Goal: Task Accomplishment & Management: Manage account settings

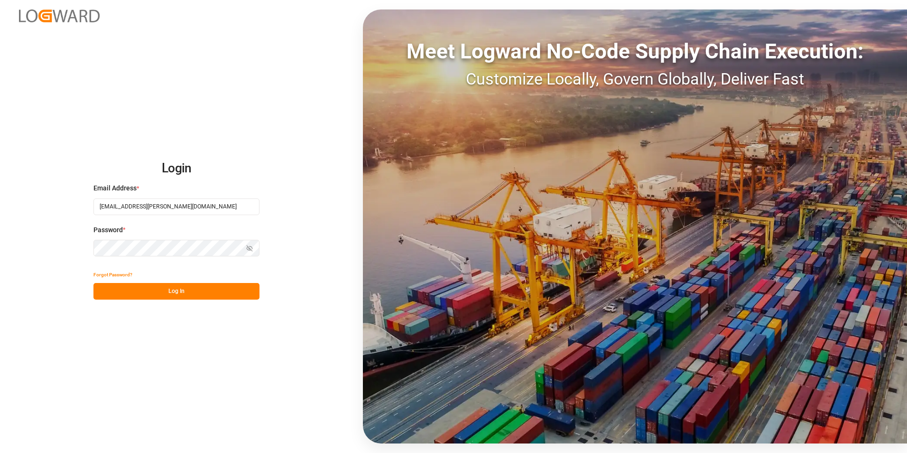
type input "[EMAIL_ADDRESS][PERSON_NAME][DOMAIN_NAME]"
click at [181, 290] on button "Log In" at bounding box center [176, 291] width 166 height 17
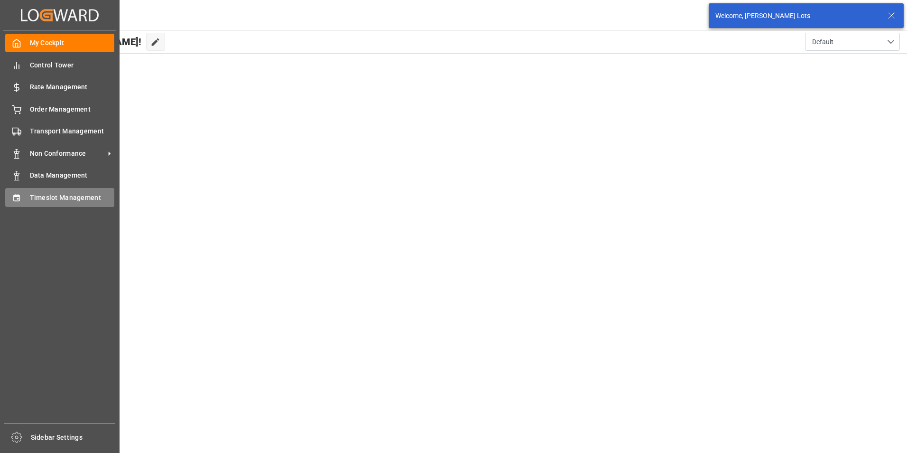
click at [60, 196] on span "Timeslot Management" at bounding box center [72, 198] width 85 height 10
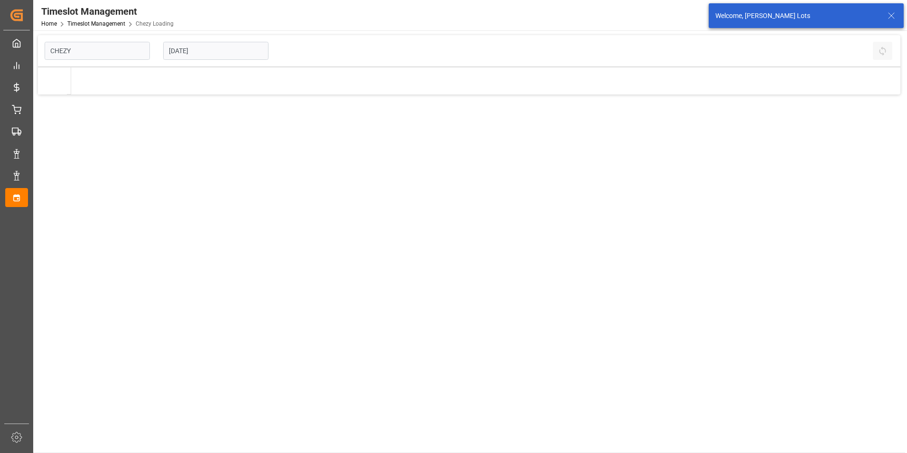
type input "Chezy Loading"
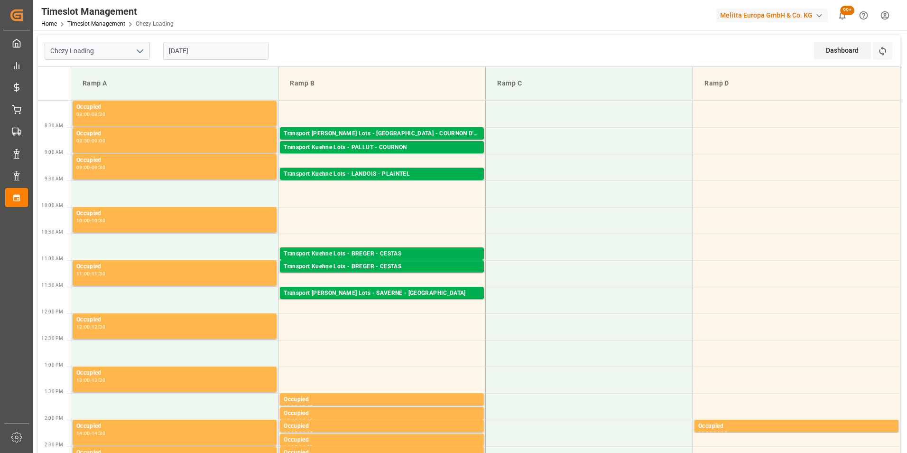
click at [188, 51] on input "[DATE]" at bounding box center [215, 51] width 105 height 18
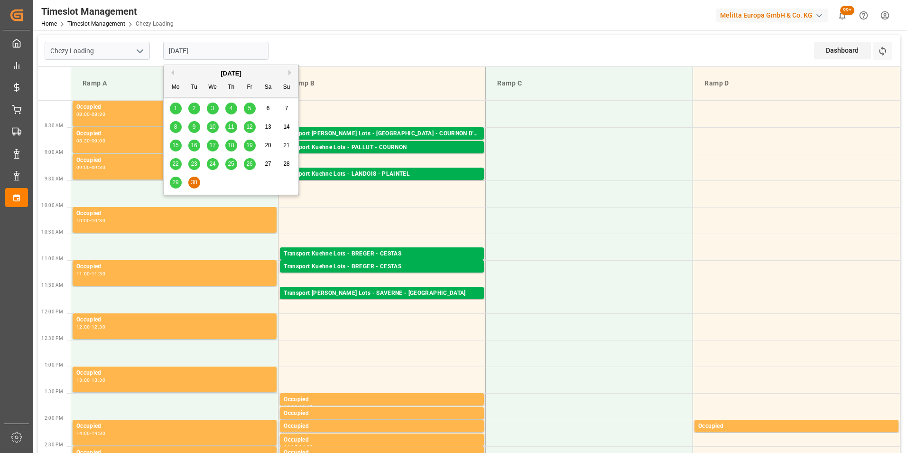
click at [176, 164] on span "22" at bounding box center [175, 163] width 6 height 7
type input "[DATE]"
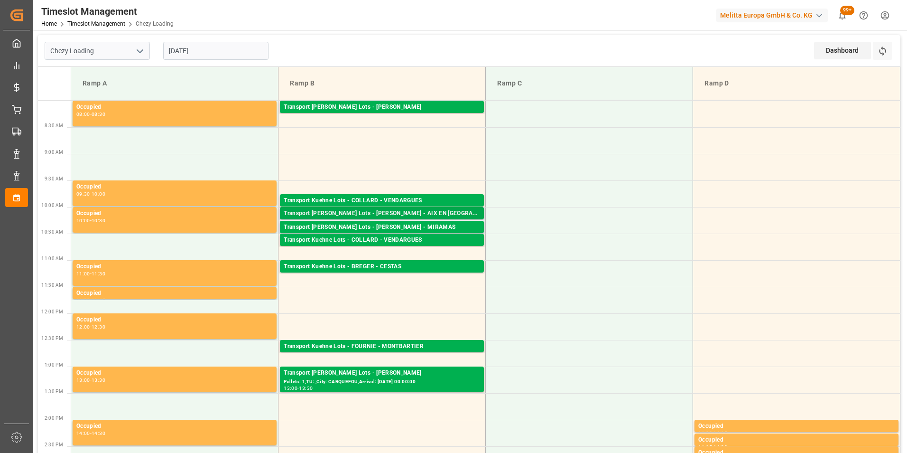
click at [436, 212] on div "Transport [PERSON_NAME] Lots - [PERSON_NAME] - AIX EN [GEOGRAPHIC_DATA]" at bounding box center [382, 213] width 196 height 9
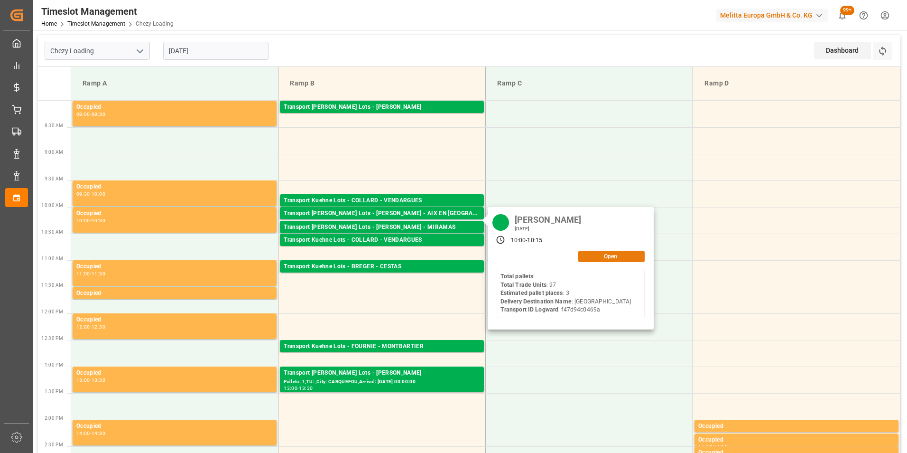
click at [608, 258] on button "Open" at bounding box center [611, 255] width 66 height 11
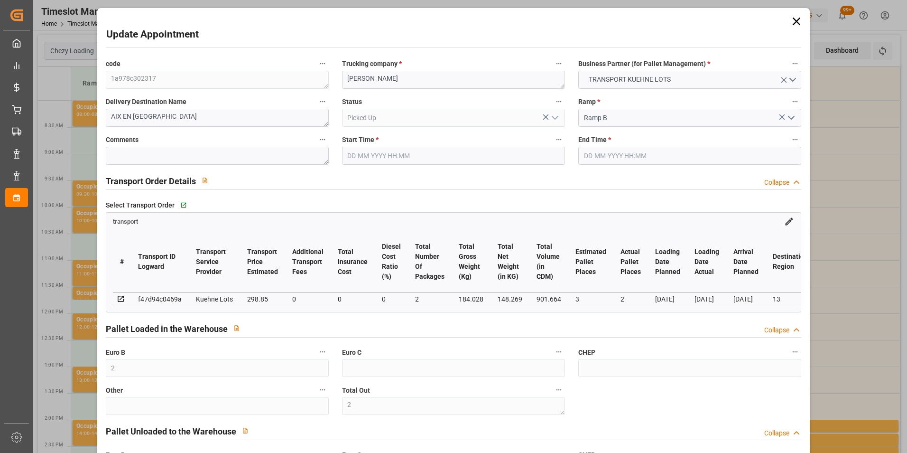
type input "[DATE] 10:00"
type input "[DATE] 10:15"
type input "[DATE] 15:53"
type input "[DATE] 11:35"
type input "[DATE]"
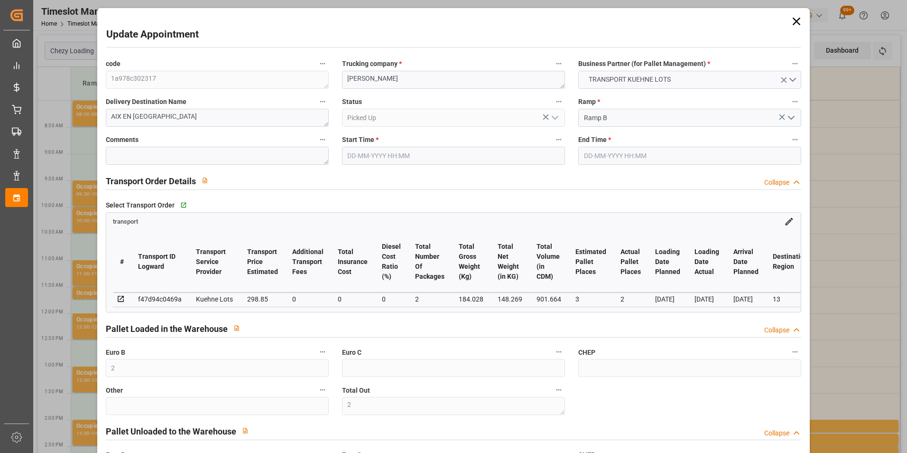
type input "[DATE]"
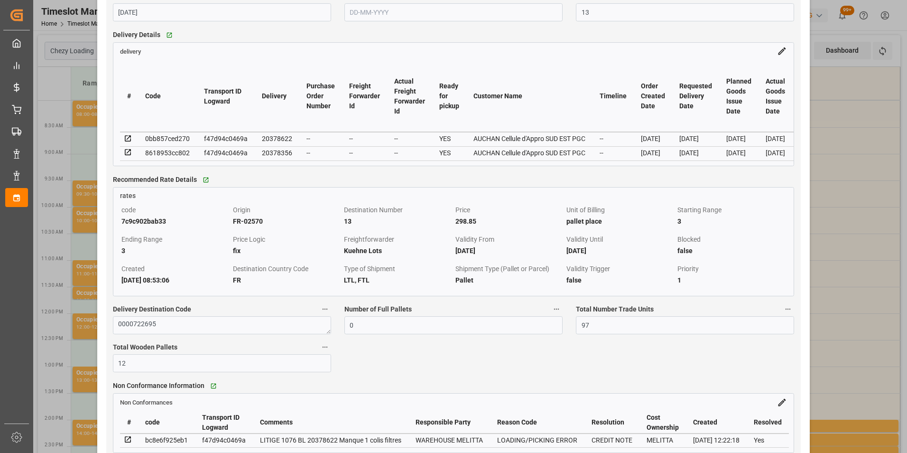
scroll to position [0, 108]
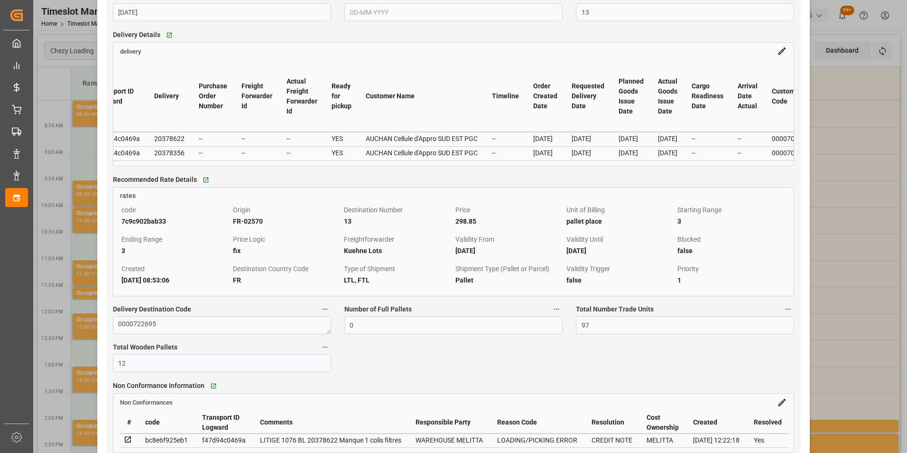
drag, startPoint x: 146, startPoint y: 168, endPoint x: 163, endPoint y: 170, distance: 17.2
click at [163, 166] on div "# Code Transport ID Logward Delivery Purchase Order Number Freight Forwarder Id…" at bounding box center [453, 111] width 681 height 110
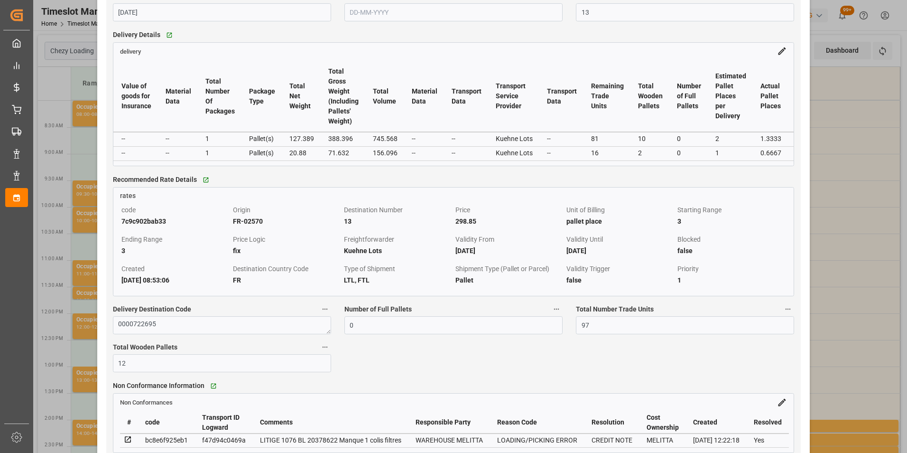
scroll to position [0, 1622]
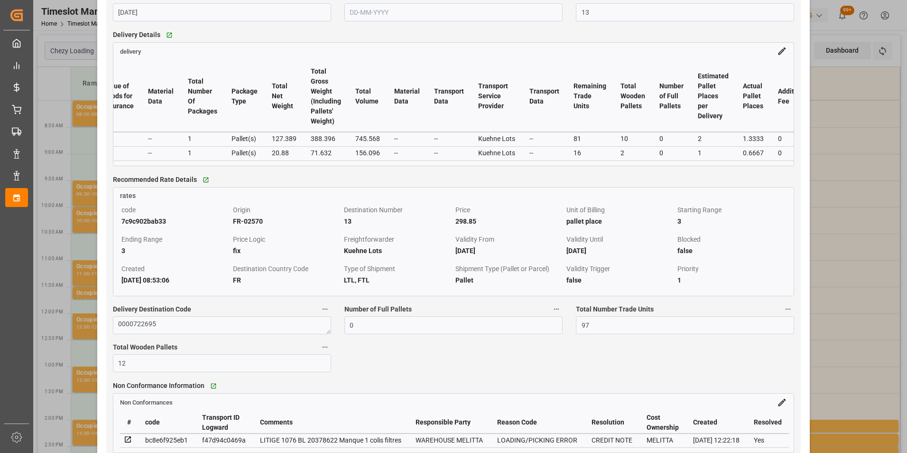
click at [819, 176] on div "Update Appointment code 1a978c302317 Trucking company * [PERSON_NAME] Business …" at bounding box center [453, 226] width 907 height 453
click at [851, 214] on div "Update Appointment code 1a978c302317 Trucking company * [PERSON_NAME] Business …" at bounding box center [453, 226] width 907 height 453
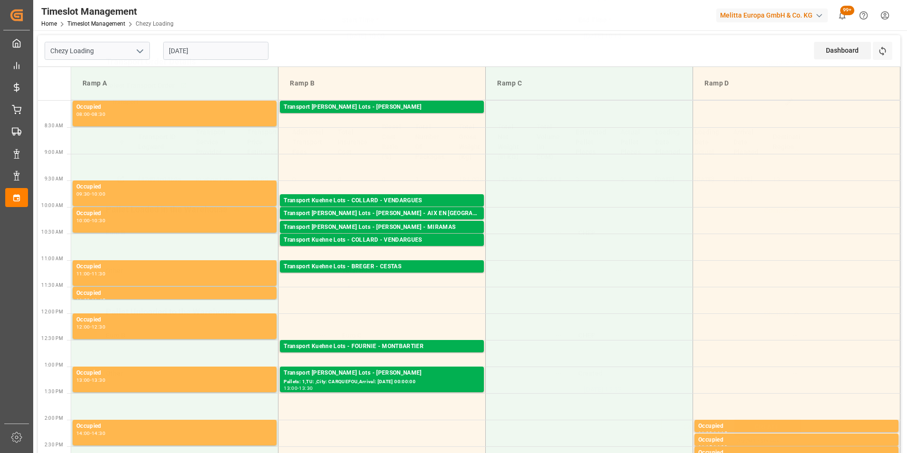
scroll to position [123, 0]
click at [399, 266] on div "Transport Kuehne Lots - BREGER - CESTAS" at bounding box center [382, 266] width 196 height 9
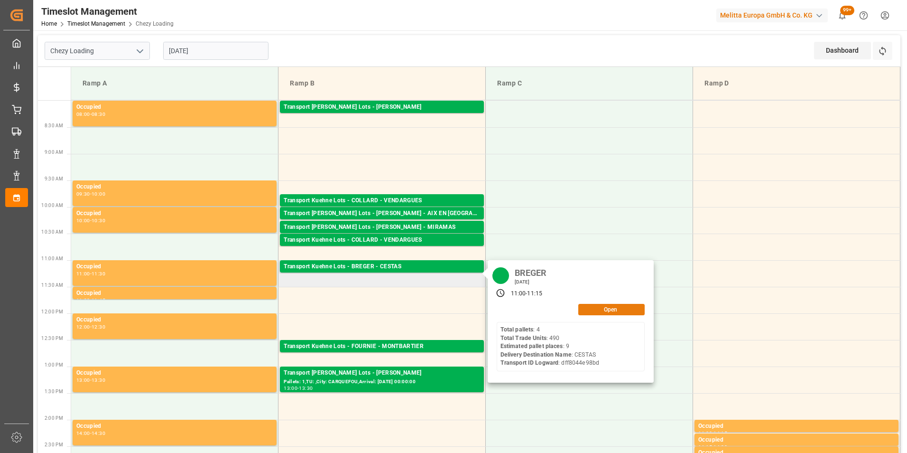
click at [604, 307] on button "Open" at bounding box center [611, 309] width 66 height 11
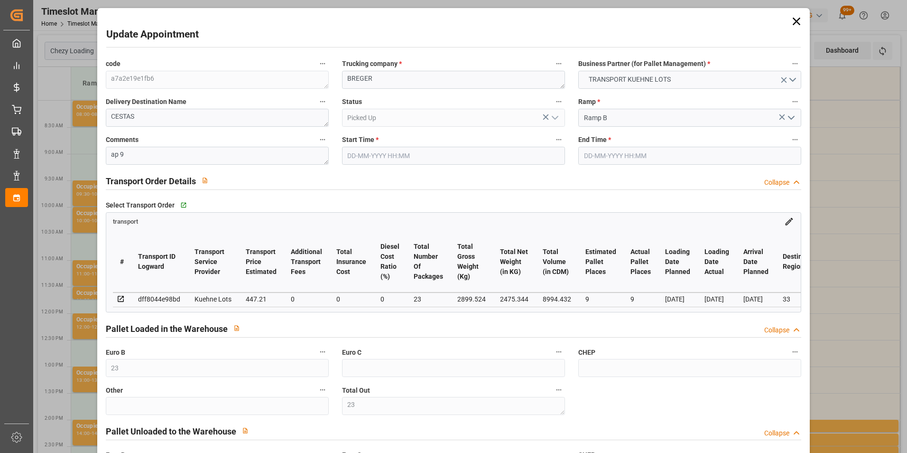
type input "23"
type input "9"
type input "447.21"
type input "0"
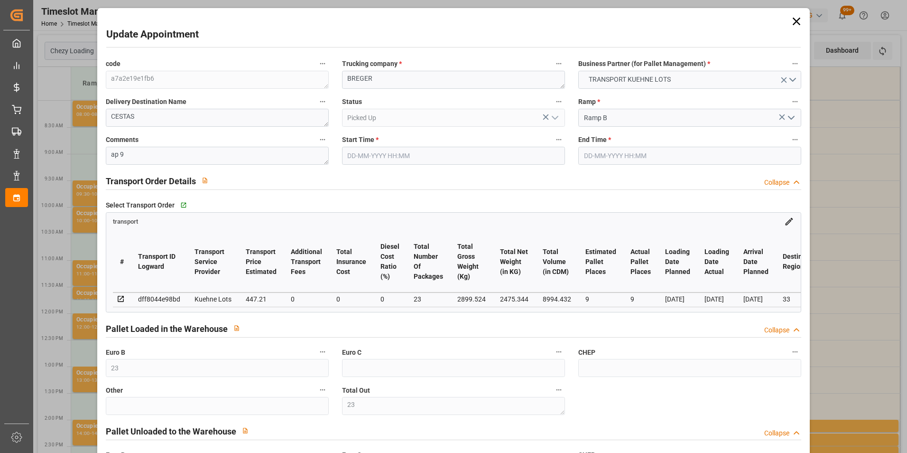
type input "0"
type input "447.21"
type input "0"
type input "23"
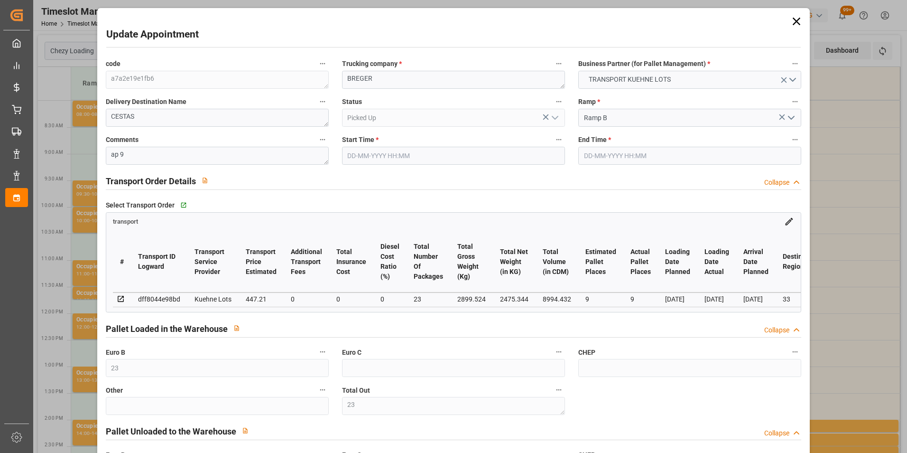
type input "2475.344"
type input "3516.308"
type input "8994.432"
type input "33"
type input "4"
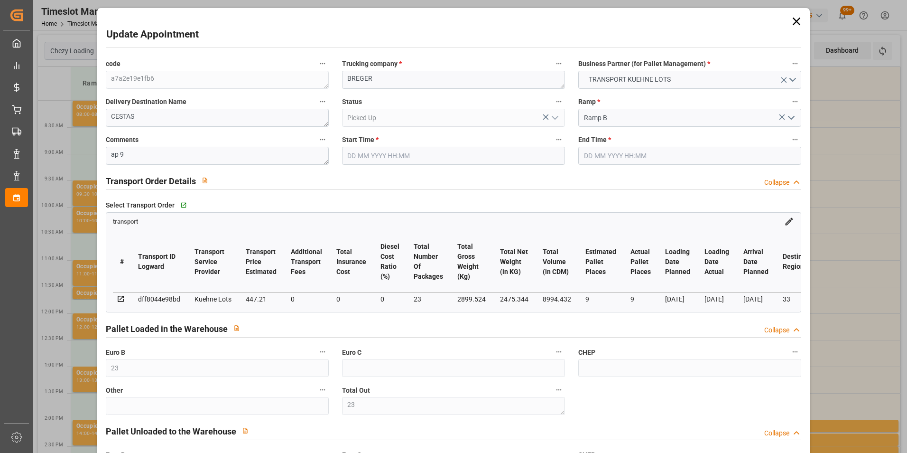
type input "490"
type input "23"
type input "101"
type input "2899.524"
type input "0"
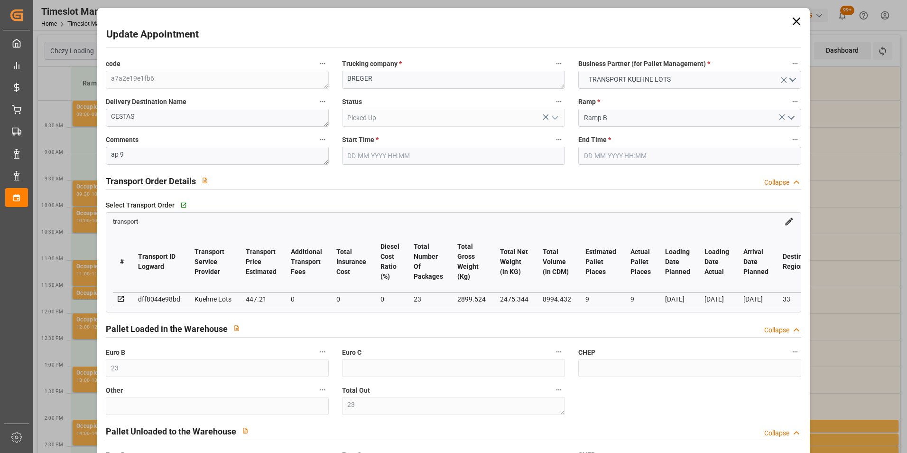
type input "10767.6795"
type input "0"
type input "21"
type input "80"
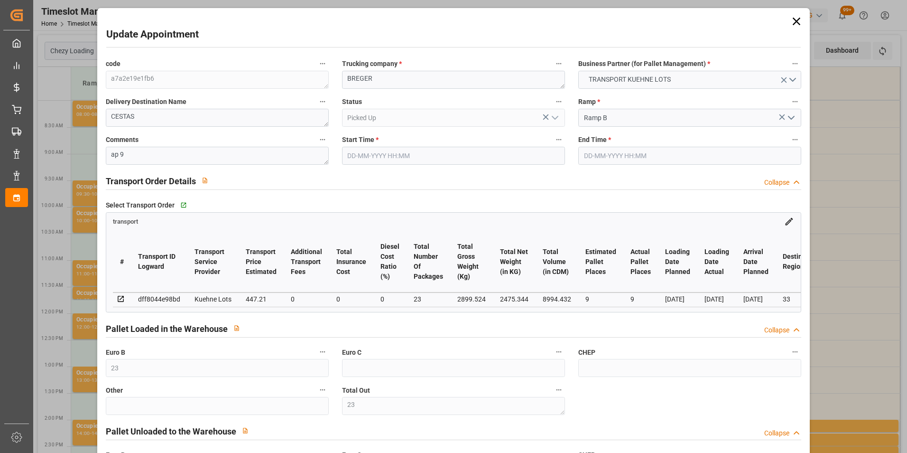
type input "[DATE] 11:00"
type input "[DATE] 11:15"
type input "[DATE] 15:54"
type input "[DATE] 11:35"
type input "[DATE]"
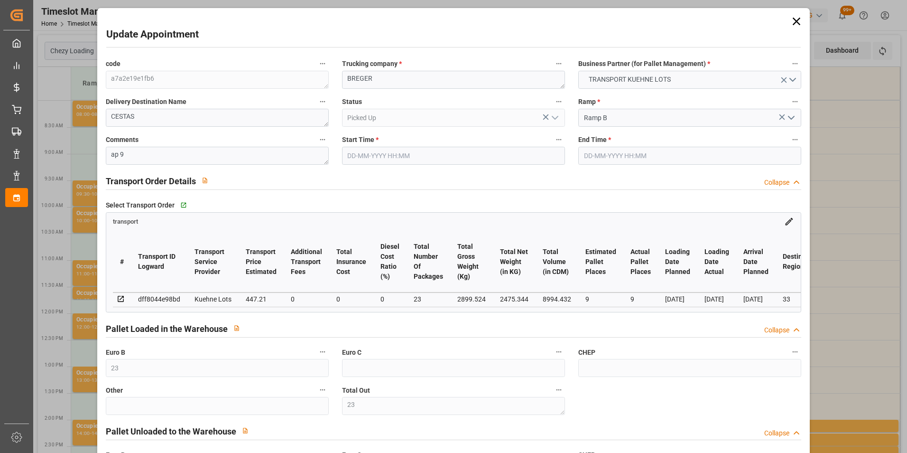
type input "[DATE]"
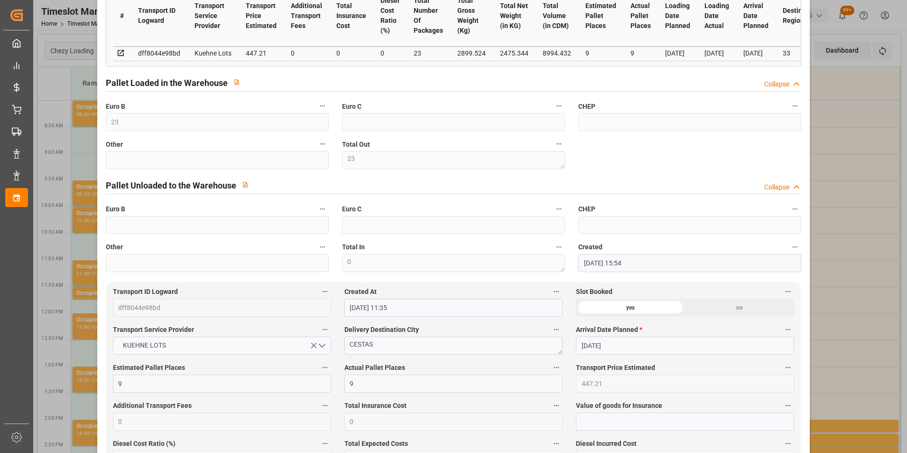
scroll to position [285, 0]
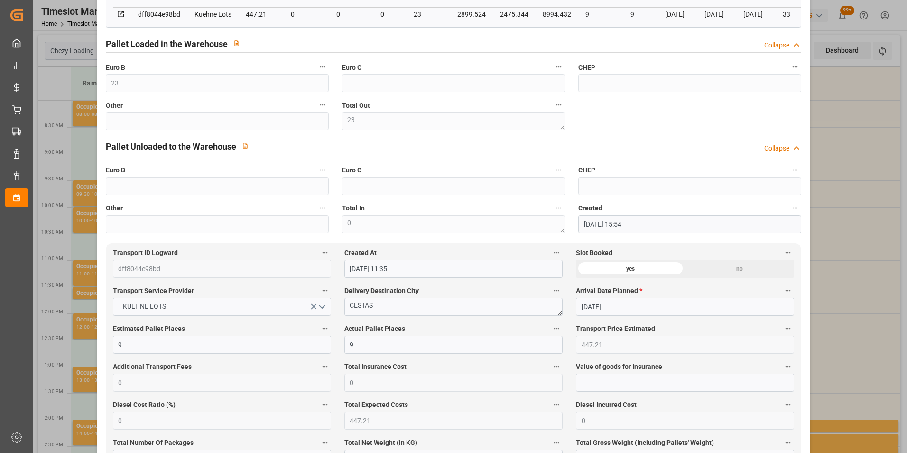
click at [864, 290] on div "Update Appointment code a7a2e19e1fb6 Trucking company * [PERSON_NAME] Business …" at bounding box center [453, 226] width 907 height 453
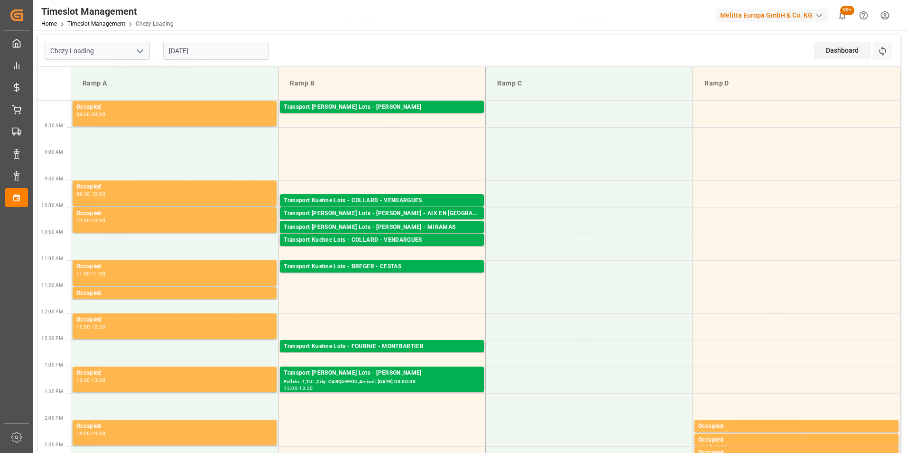
scroll to position [123, 0]
click at [196, 48] on input "[DATE]" at bounding box center [215, 51] width 105 height 18
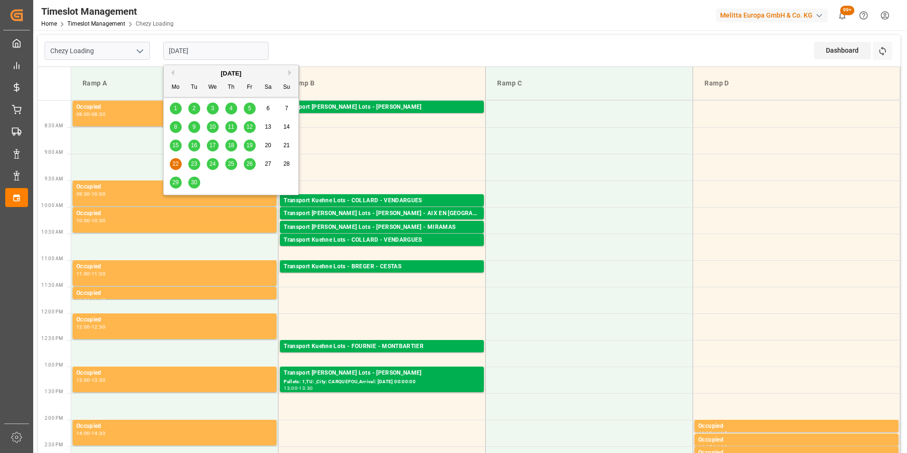
click at [231, 162] on span "25" at bounding box center [231, 163] width 6 height 7
type input "[DATE]"
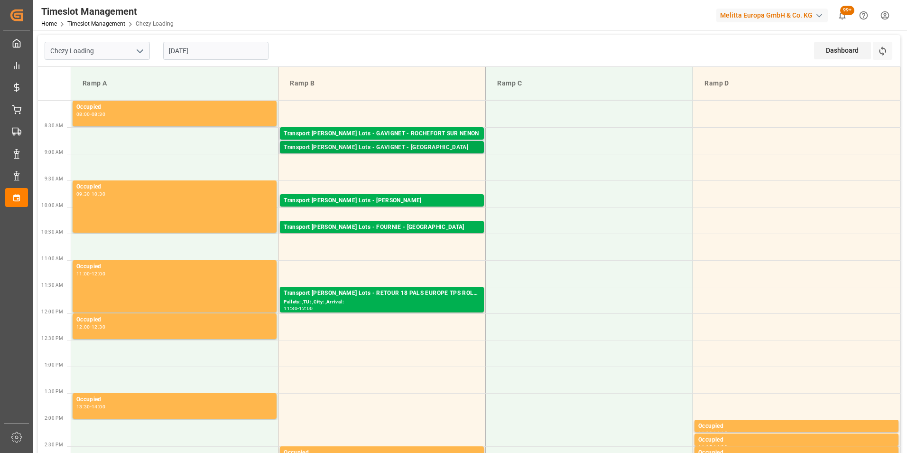
click at [420, 148] on div "Transport [PERSON_NAME] Lots - GAVIGNET - [GEOGRAPHIC_DATA]" at bounding box center [382, 147] width 196 height 9
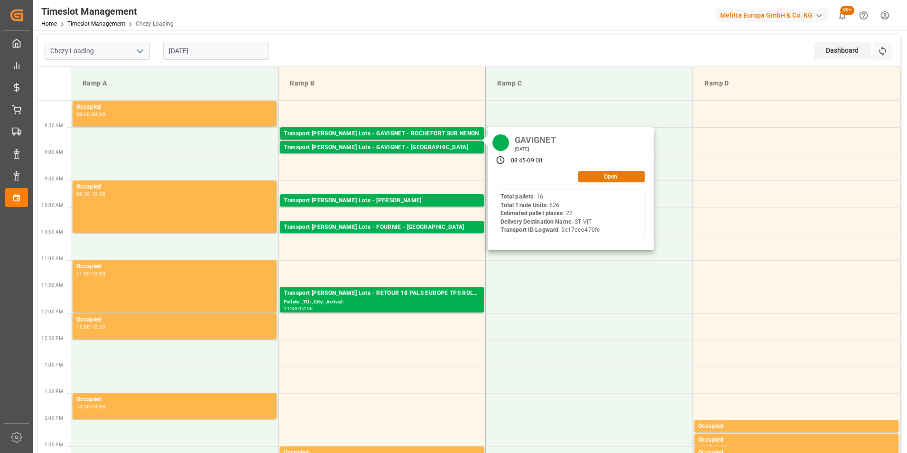
click at [630, 175] on button "Open" at bounding box center [611, 176] width 66 height 11
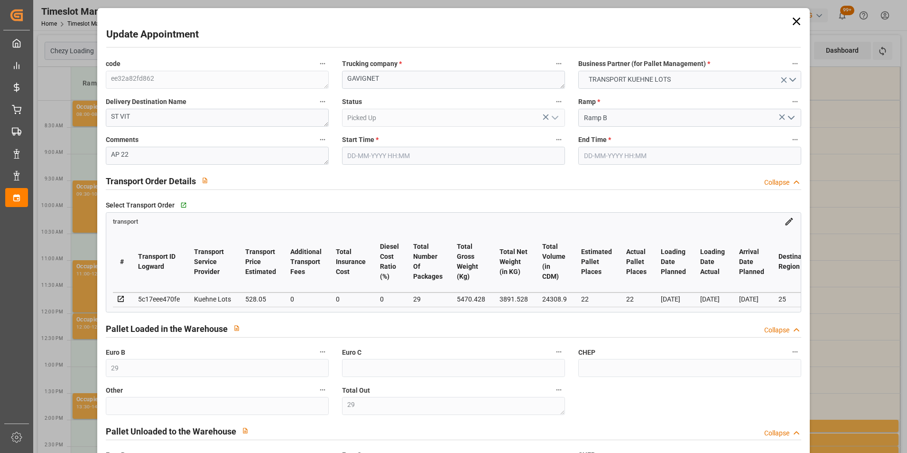
type input "[DATE] 08:45"
type input "[DATE] 09:00"
type input "[DATE] 14:58"
type input "[DATE] 11:17"
type input "[DATE]"
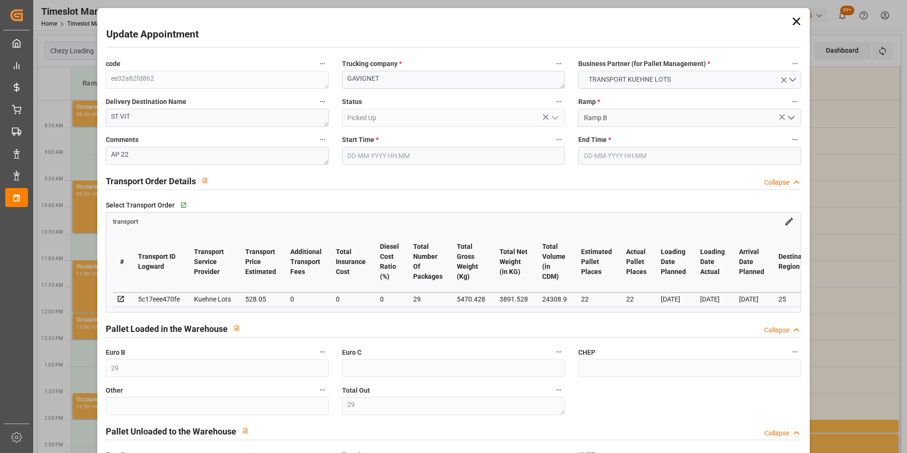
type input "[DATE]"
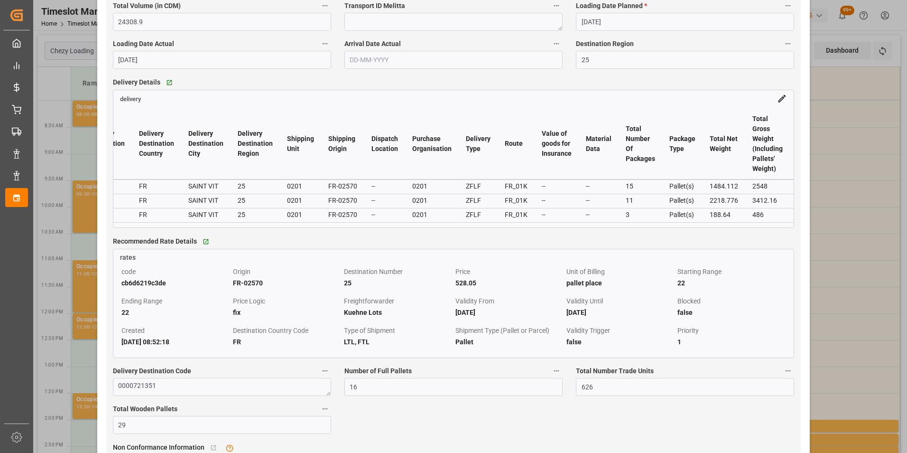
scroll to position [0, 1086]
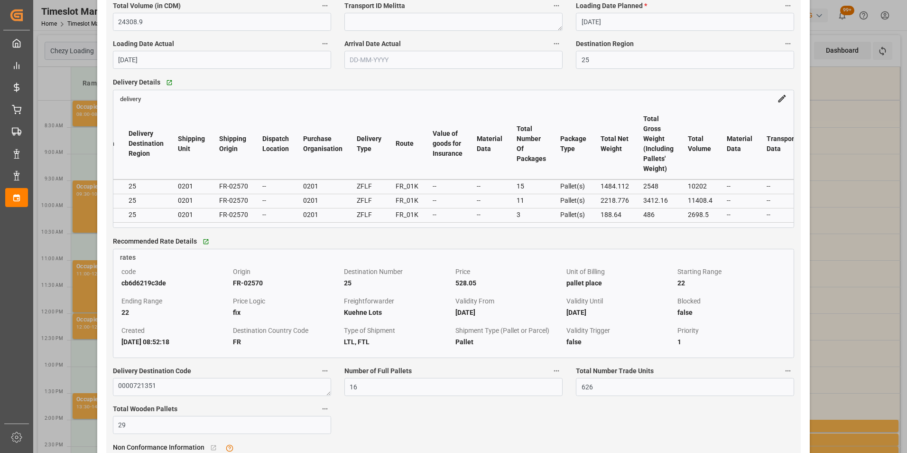
drag, startPoint x: 227, startPoint y: 234, endPoint x: 205, endPoint y: 233, distance: 22.3
click at [205, 228] on div "delivery # Code Transport ID Logward Delivery Purchase Order Number Freight For…" at bounding box center [454, 159] width 682 height 138
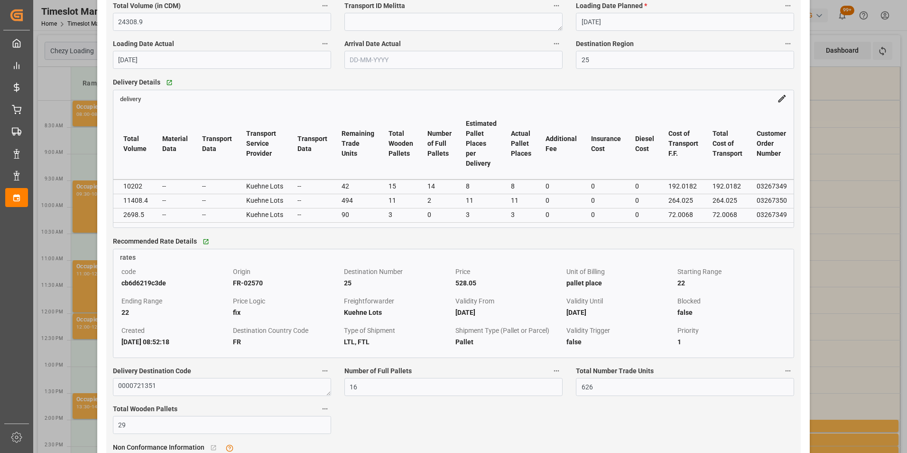
scroll to position [0, 1638]
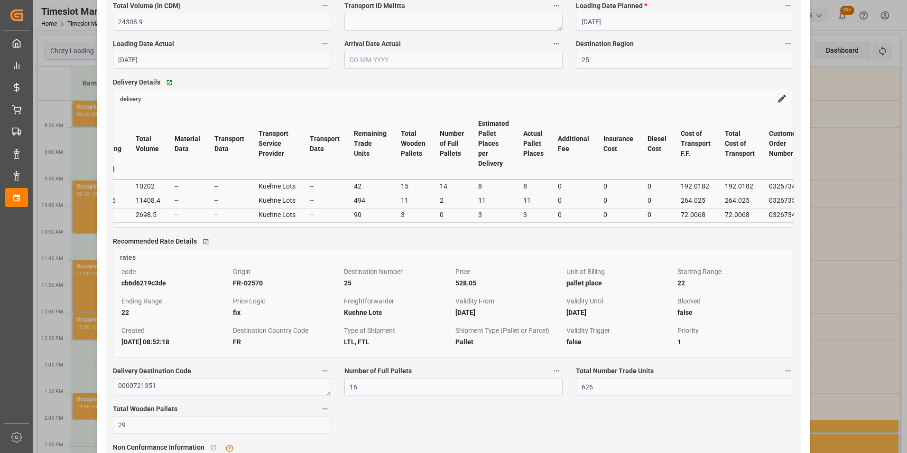
click at [870, 146] on div "Update Appointment code ee32a82fd862 Trucking company * GAVIGNET Business Partn…" at bounding box center [453, 226] width 907 height 453
click at [838, 110] on div "Update Appointment code ee32a82fd862 Trucking company * GAVIGNET Business Partn…" at bounding box center [453, 226] width 907 height 453
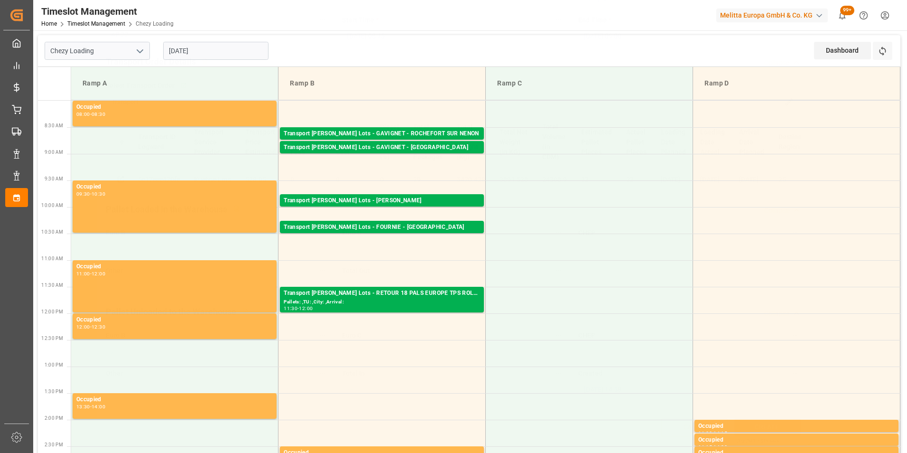
scroll to position [123, 0]
click at [206, 49] on input "[DATE]" at bounding box center [215, 51] width 105 height 18
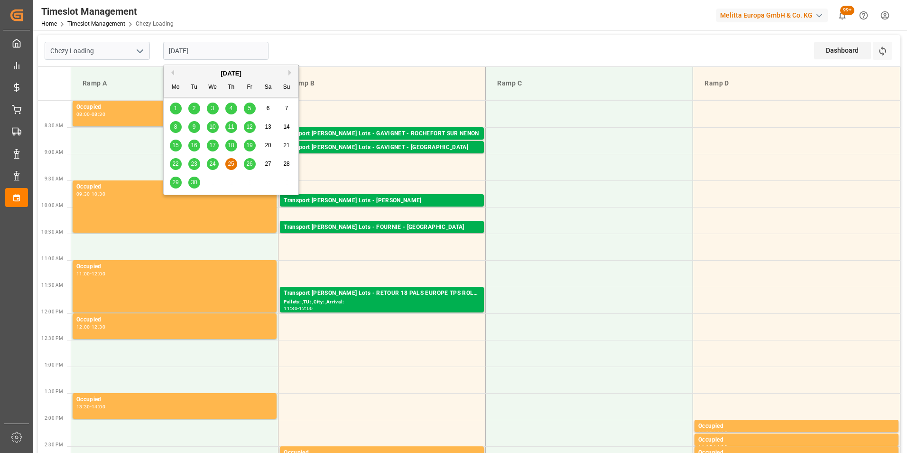
click at [176, 182] on span "29" at bounding box center [175, 182] width 6 height 7
type input "[DATE]"
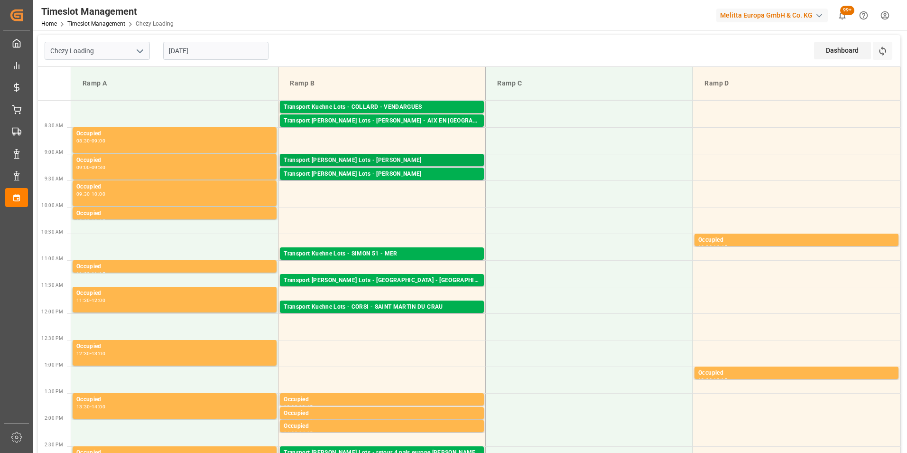
click at [419, 159] on div "Transport [PERSON_NAME] Lots - [PERSON_NAME]" at bounding box center [382, 160] width 196 height 9
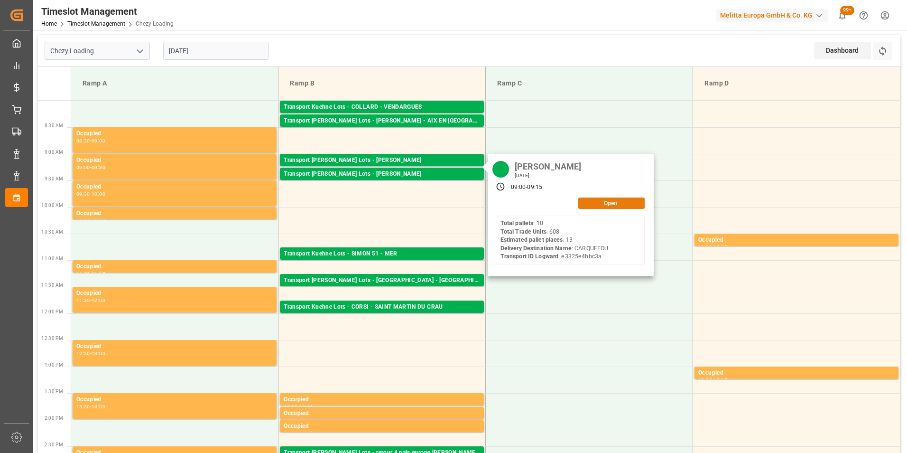
click at [609, 204] on button "Open" at bounding box center [611, 202] width 66 height 11
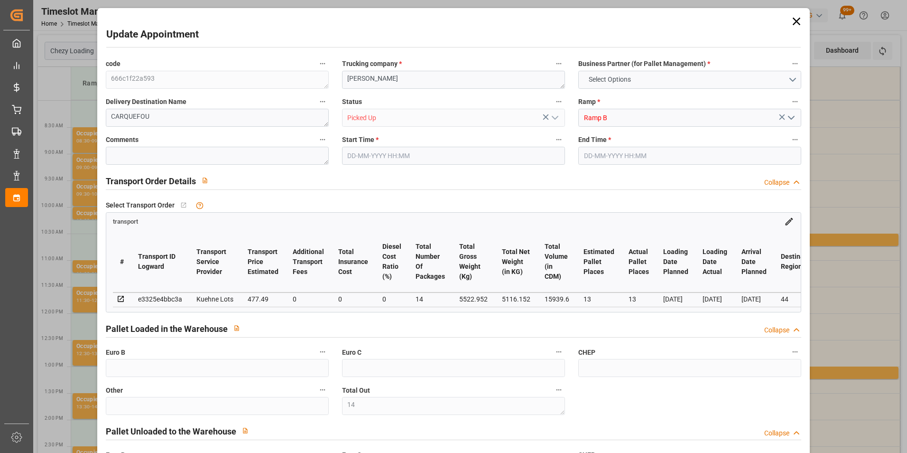
type input "14"
type input "13"
type input "477.49"
type input "0"
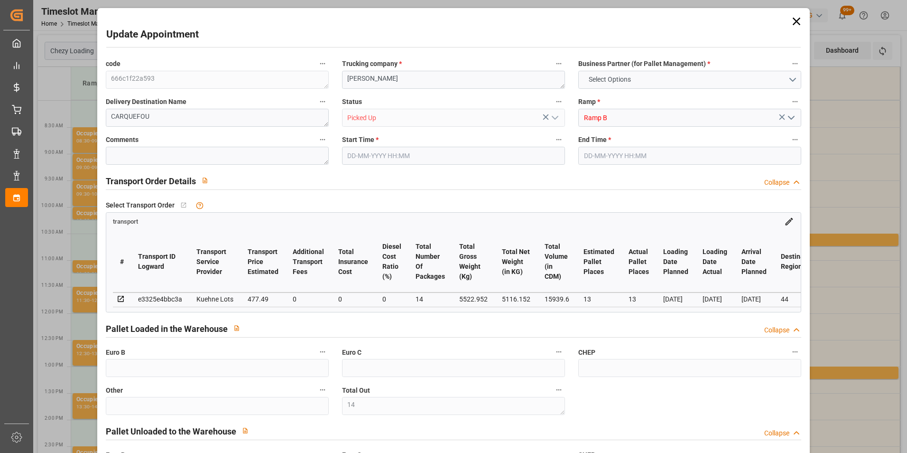
type input "0"
type input "477.49"
type input "0"
type input "14"
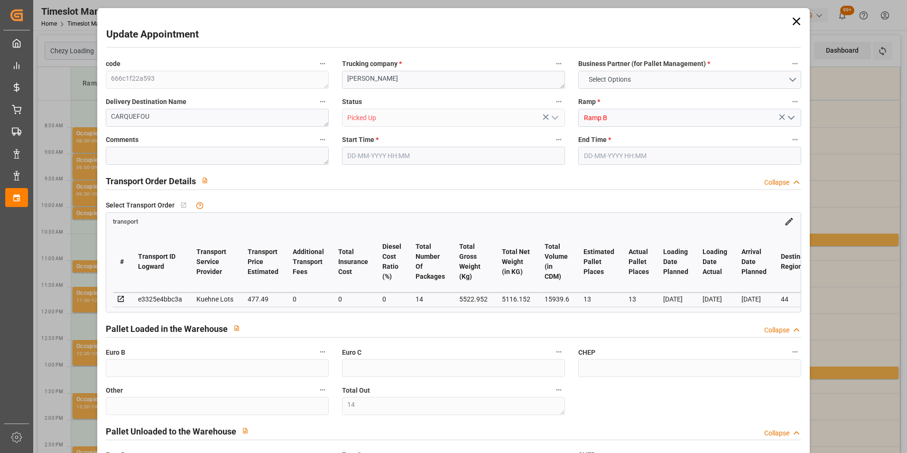
type input "5116.152"
type input "6156"
type input "15939.6"
type input "44"
type input "10"
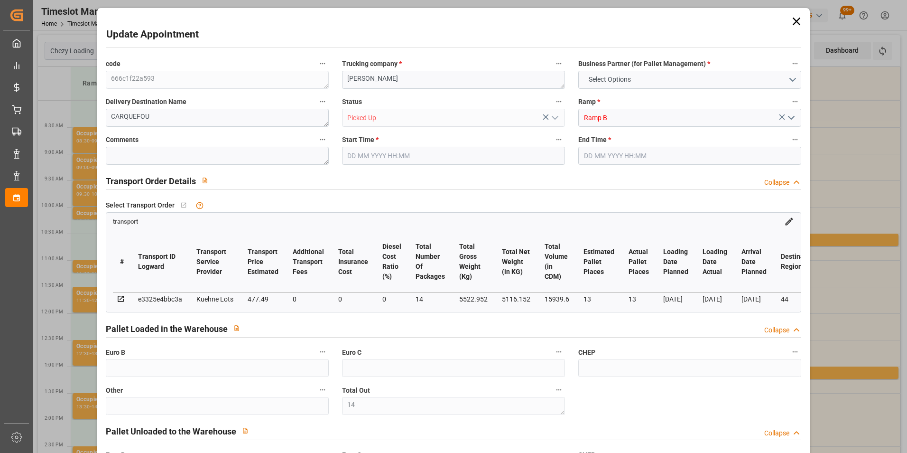
type input "608"
type input "14"
type input "101"
type input "5522.952"
type input "0"
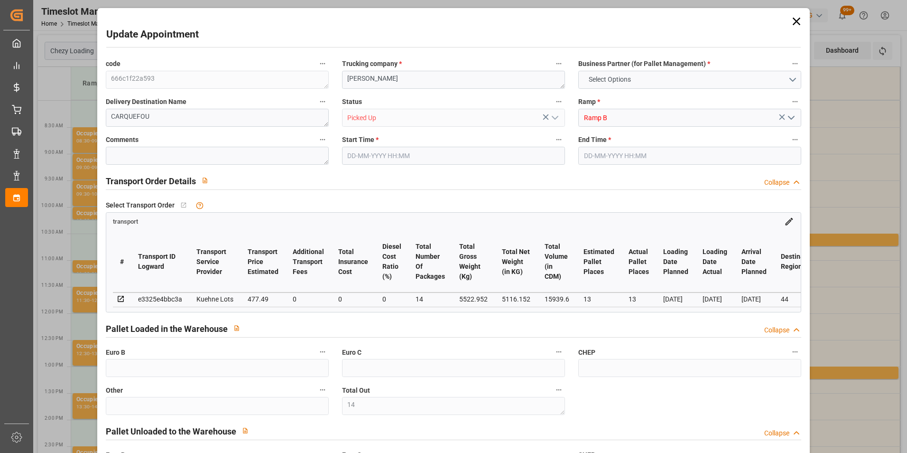
type input "10767.6795"
type input "0"
type input "21"
type input "80"
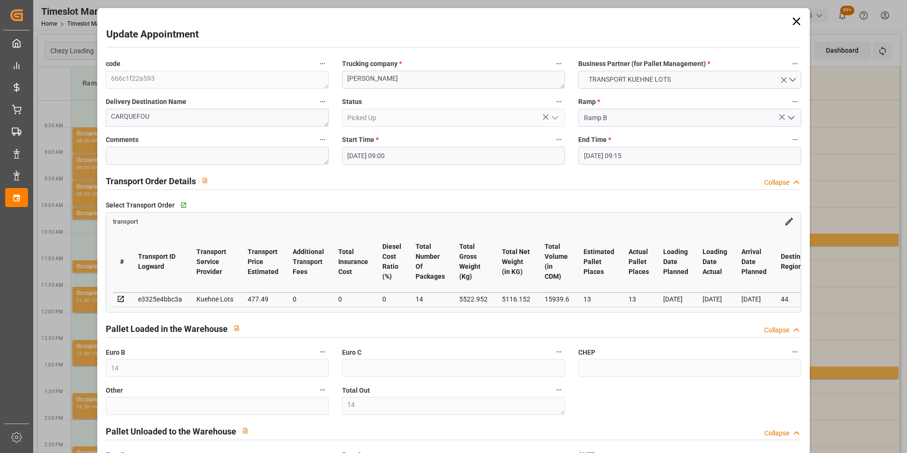
type input "[DATE] 09:00"
type input "[DATE] 09:15"
type input "[DATE] 15:17"
type input "[DATE] 11:18"
type input "[DATE]"
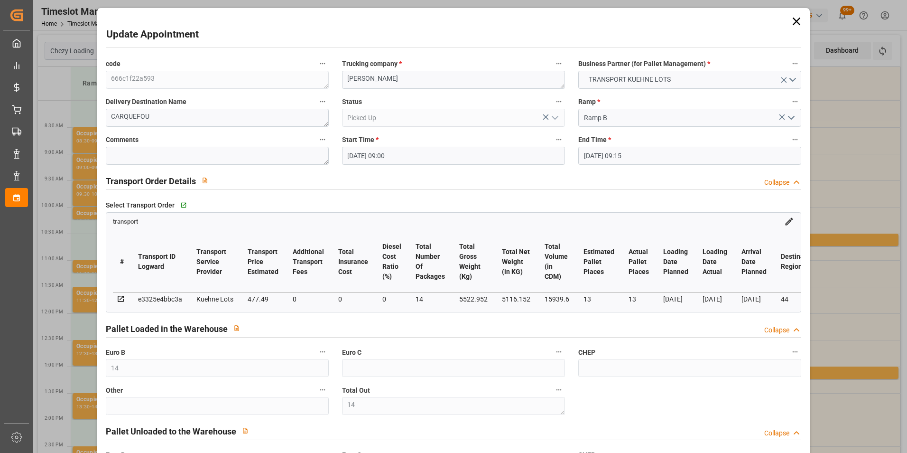
type input "[DATE]"
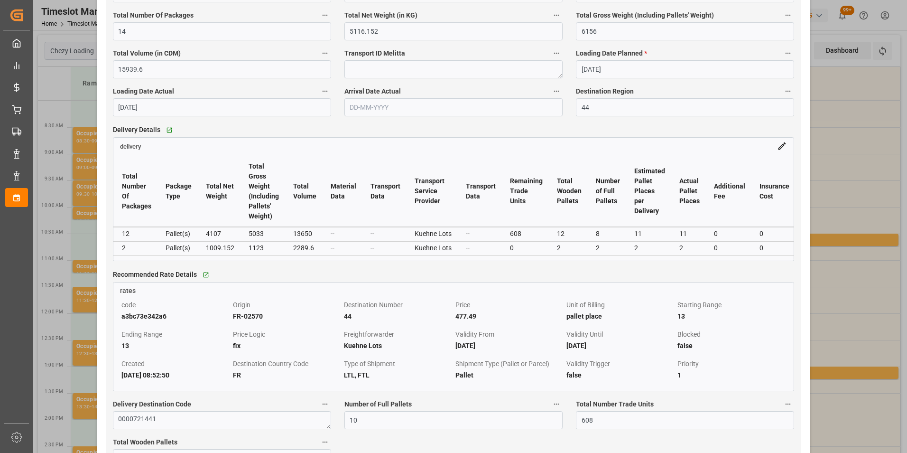
scroll to position [0, 1530]
